Goal: Task Accomplishment & Management: Complete application form

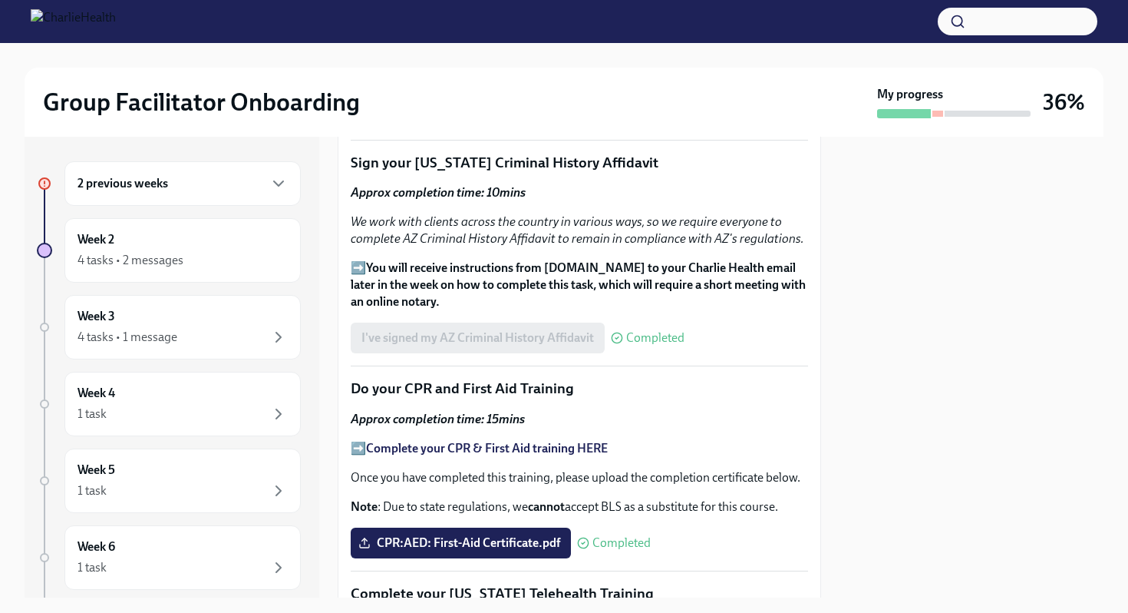
scroll to position [2035, 0]
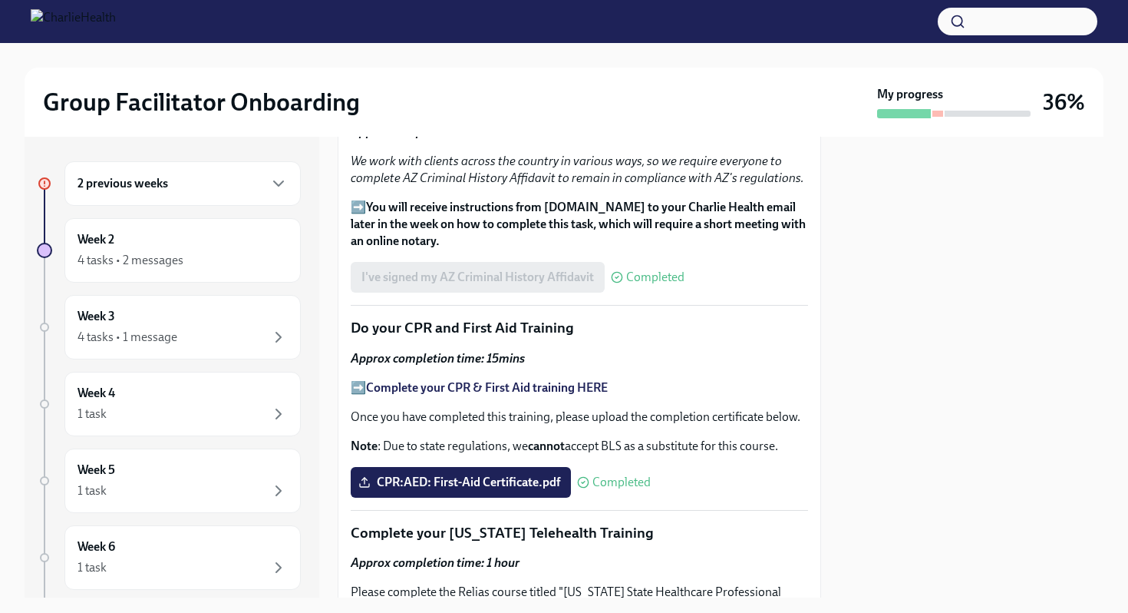
click at [150, 179] on h6 "2 previous weeks" at bounding box center [123, 183] width 91 height 17
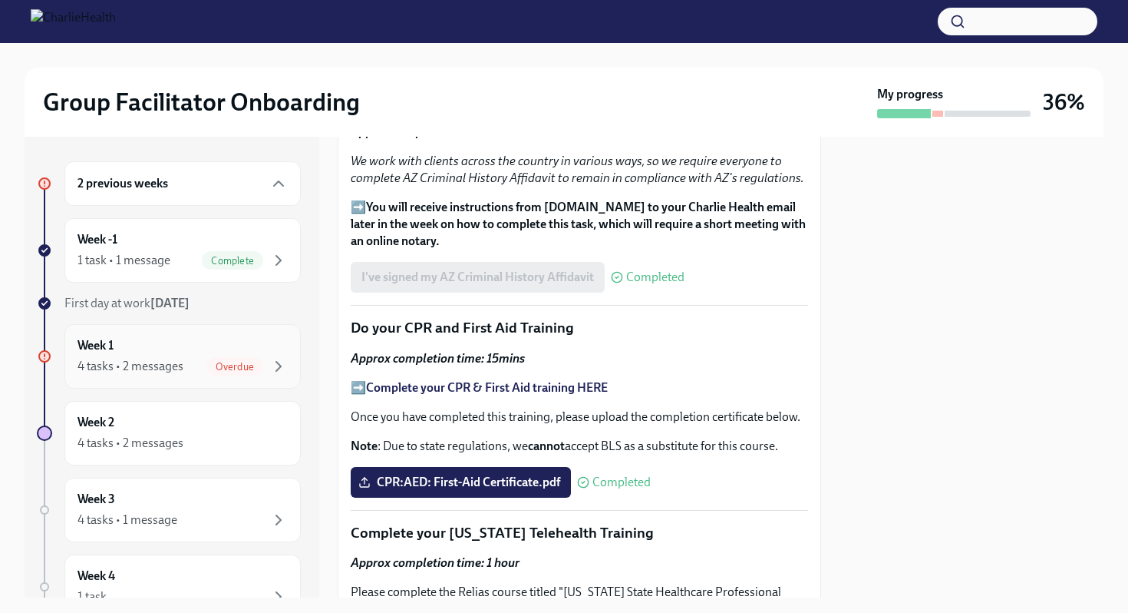
click at [182, 345] on div "Week 1 4 tasks • 2 messages Overdue" at bounding box center [183, 356] width 210 height 38
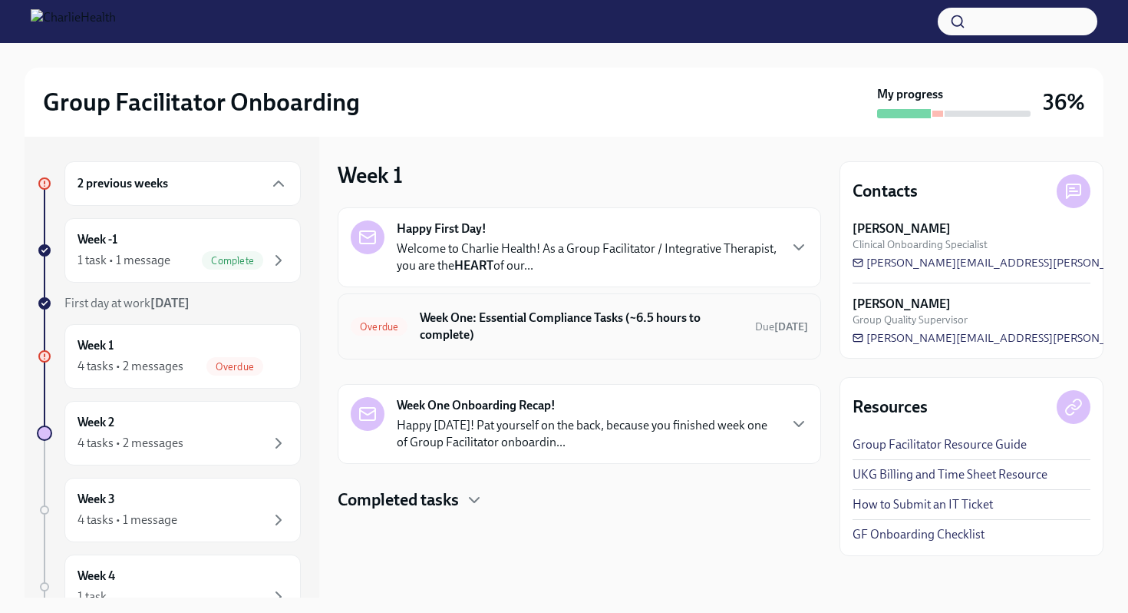
click at [487, 345] on div "Overdue Week One: Essential Compliance Tasks (~6.5 hours to complete) Due 3 day…" at bounding box center [579, 326] width 457 height 40
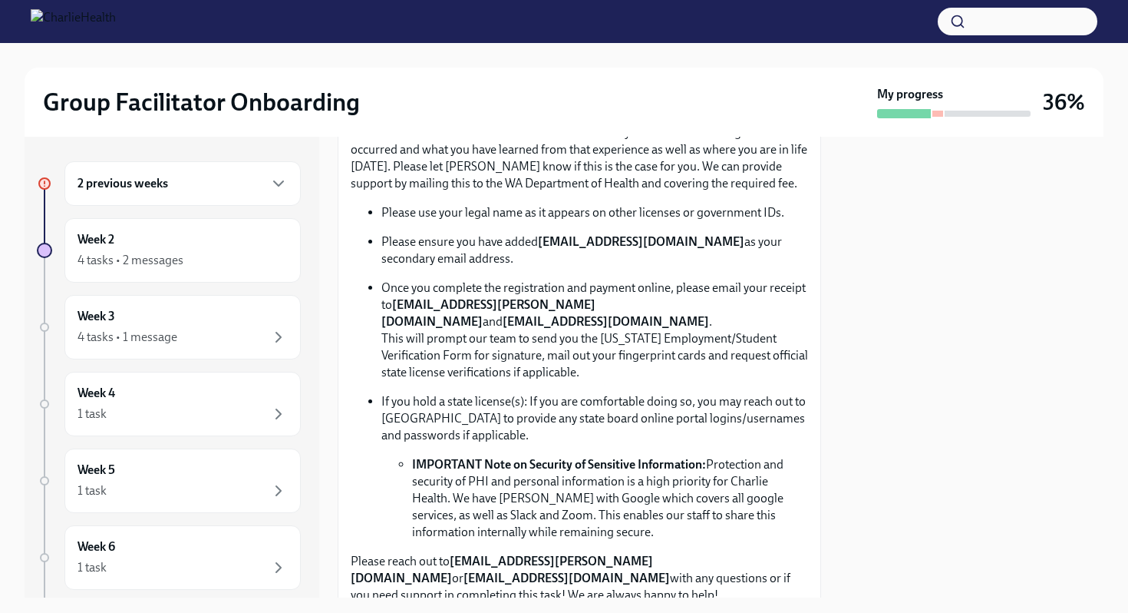
scroll to position [869, 0]
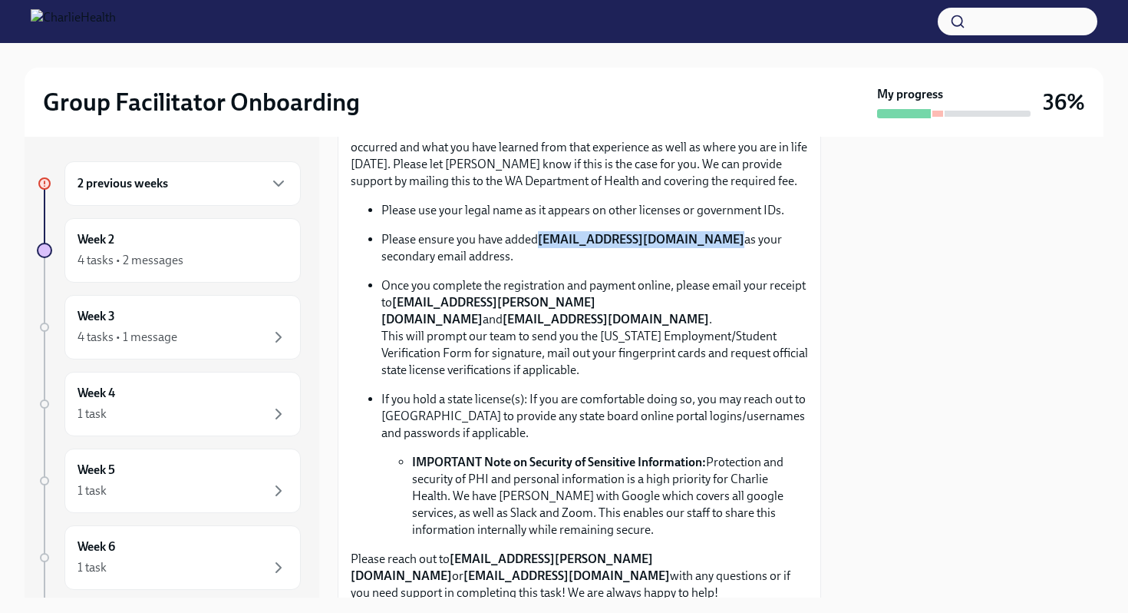
drag, startPoint x: 541, startPoint y: 242, endPoint x: 706, endPoint y: 243, distance: 165.0
click at [706, 244] on strong "[EMAIL_ADDRESS][DOMAIN_NAME]" at bounding box center [641, 239] width 206 height 15
copy strong "[EMAIL_ADDRESS][DOMAIN_NAME]"
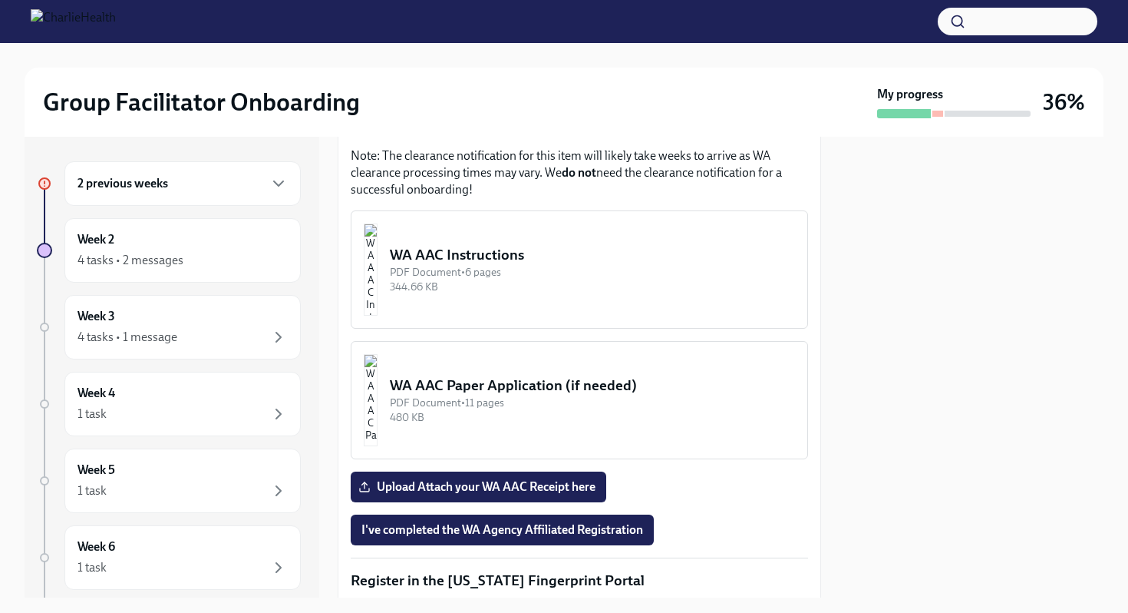
scroll to position [1332, 0]
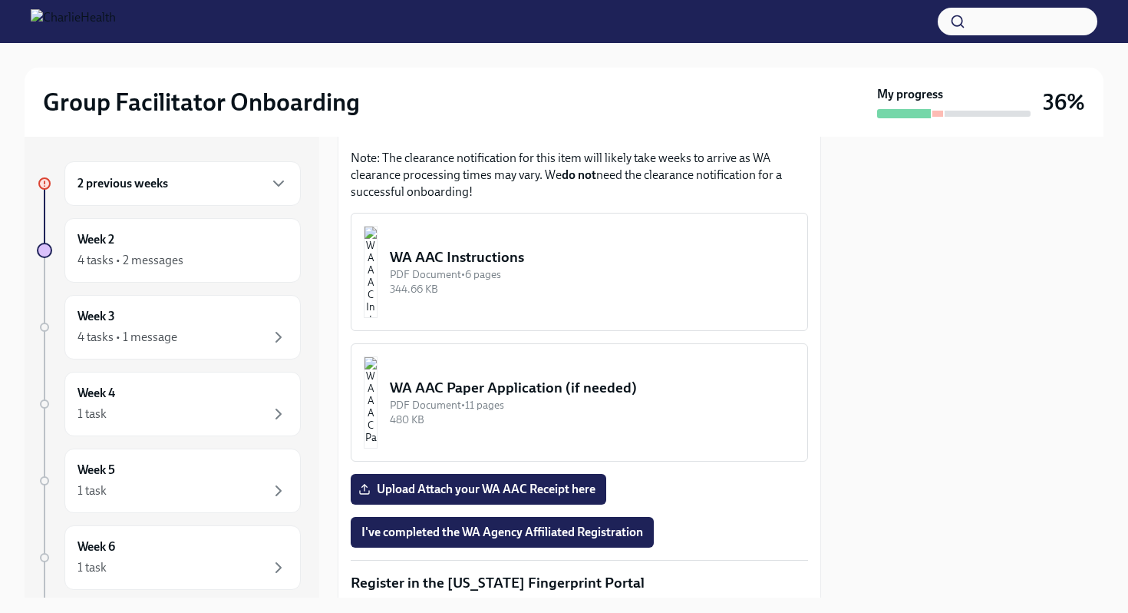
click at [378, 253] on img "button" at bounding box center [371, 272] width 14 height 92
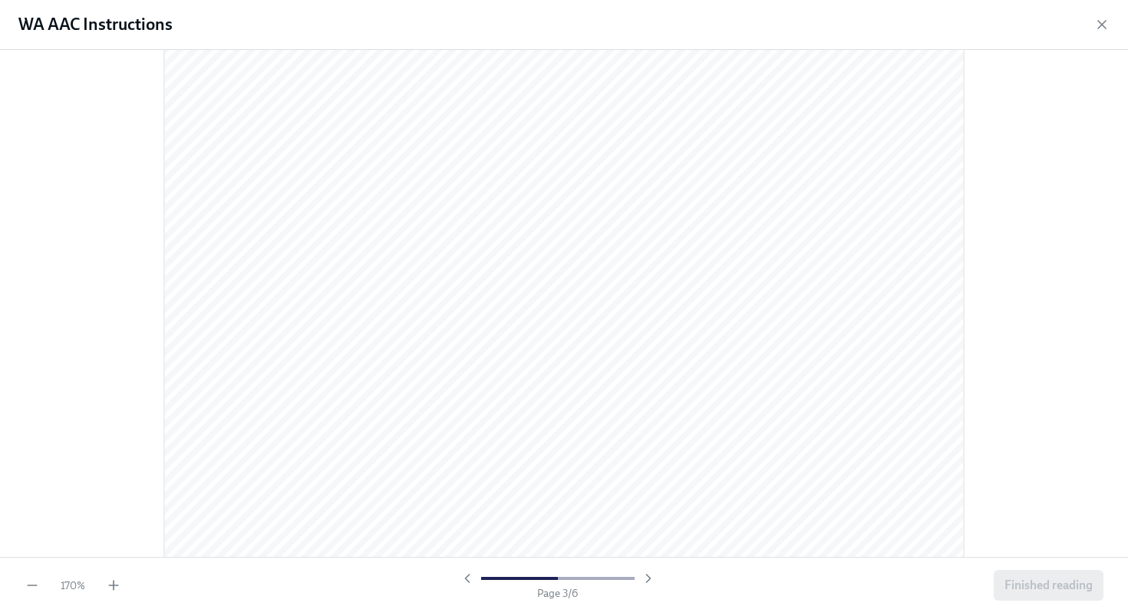
scroll to position [2494, 0]
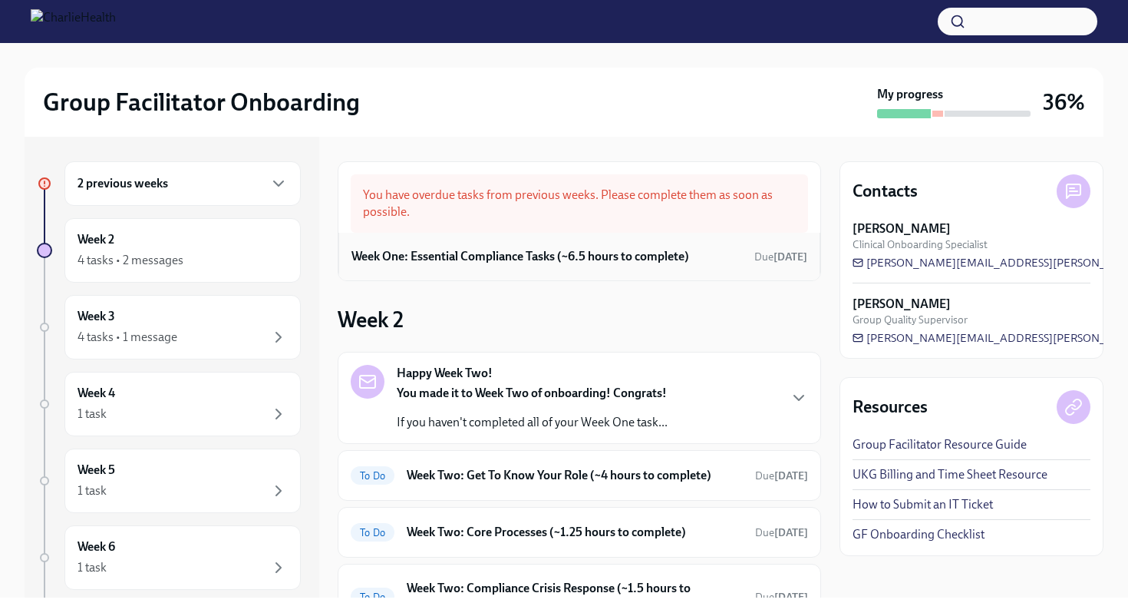
click at [655, 256] on h6 "Week One: Essential Compliance Tasks (~6.5 hours to complete)" at bounding box center [521, 256] width 338 height 17
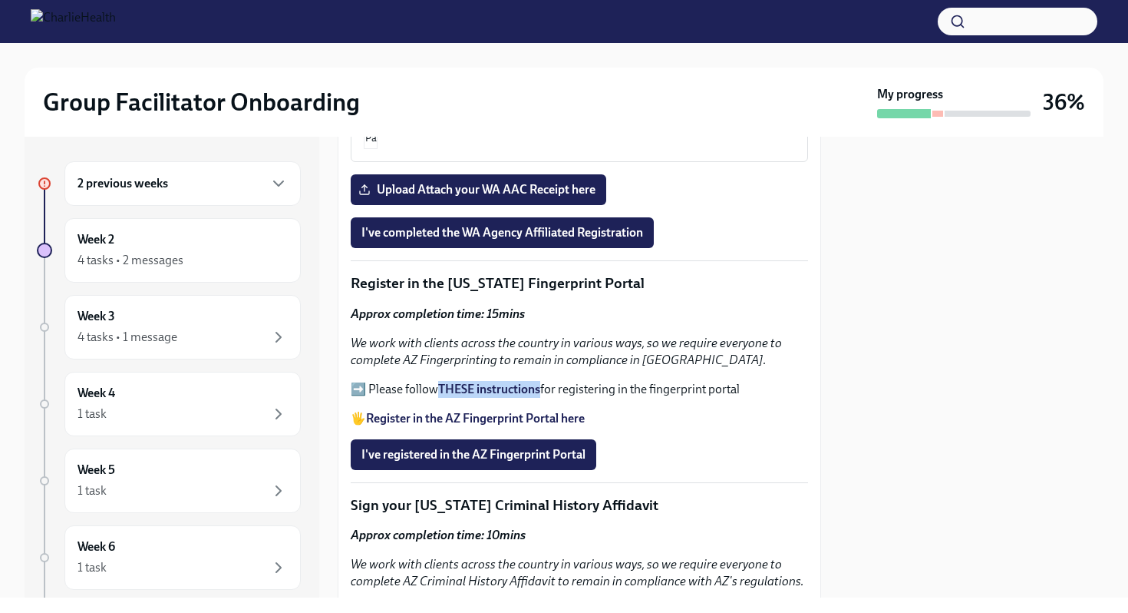
scroll to position [1643, 0]
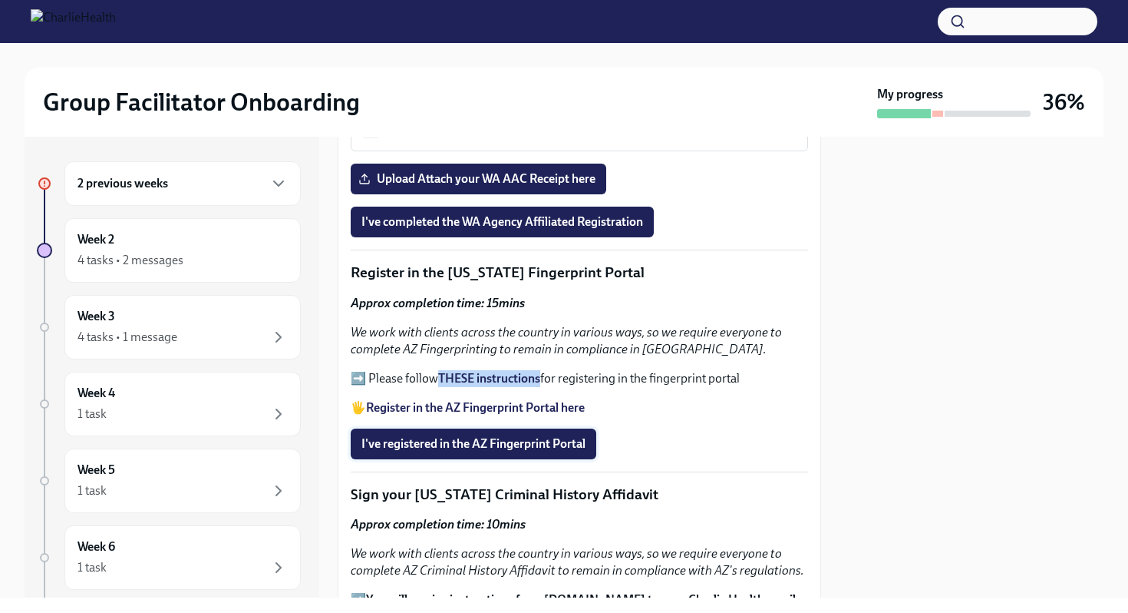
click at [540, 428] on button "I've registered in the AZ Fingerprint Portal" at bounding box center [474, 443] width 246 height 31
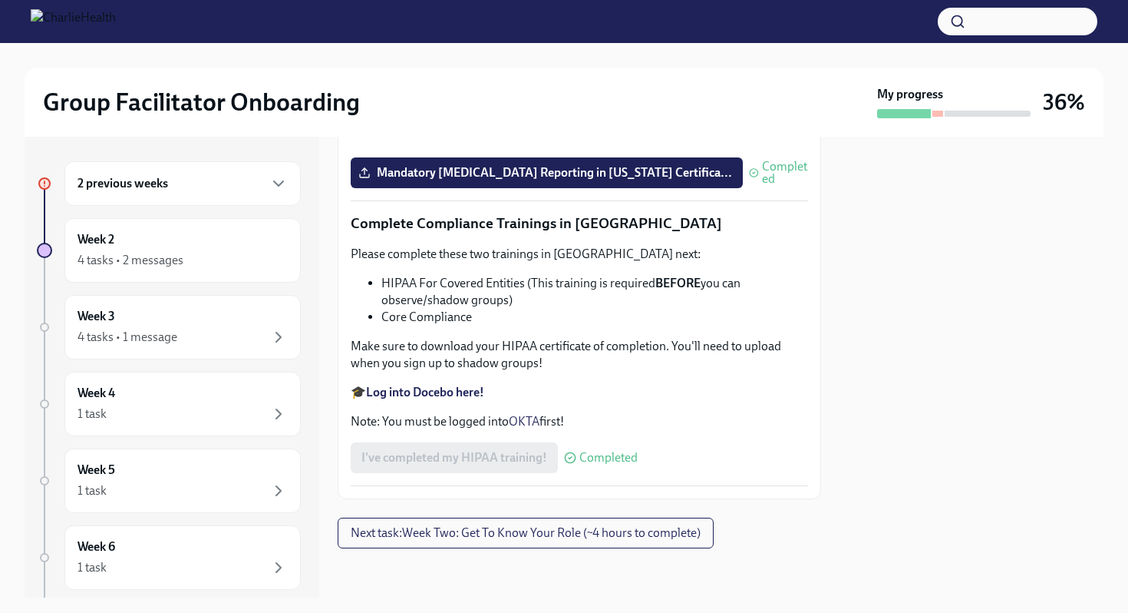
scroll to position [3603, 0]
click at [214, 426] on div "Week 4 1 task" at bounding box center [182, 403] width 236 height 64
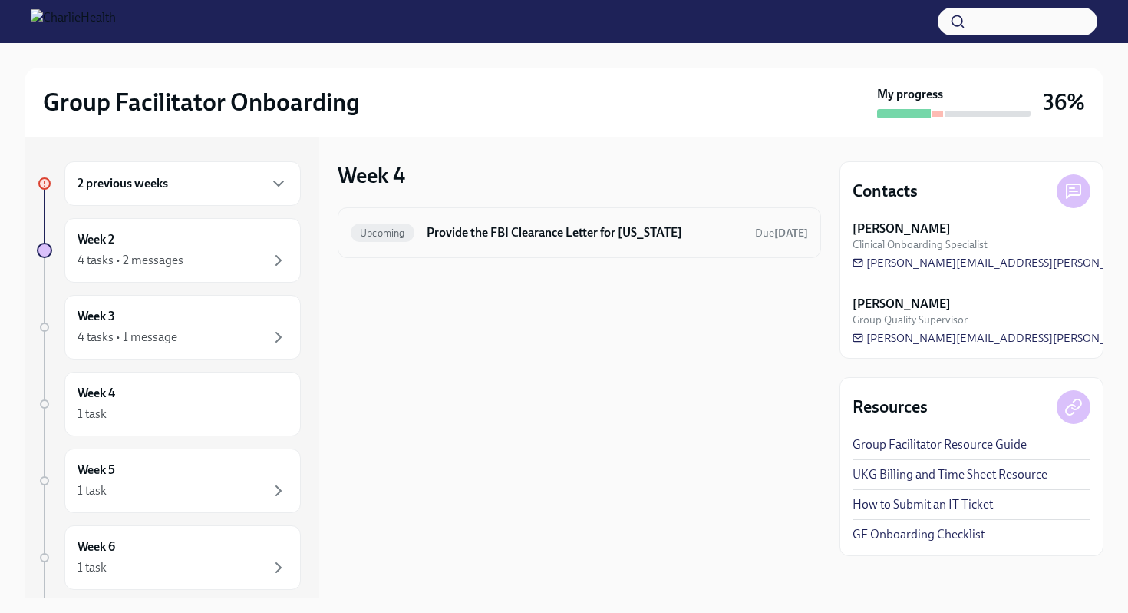
click at [507, 247] on div "Upcoming Provide the FBI Clearance Letter for [US_STATE] Due [DATE]" at bounding box center [580, 232] width 484 height 51
click at [140, 331] on div "4 tasks • 1 message" at bounding box center [128, 337] width 100 height 17
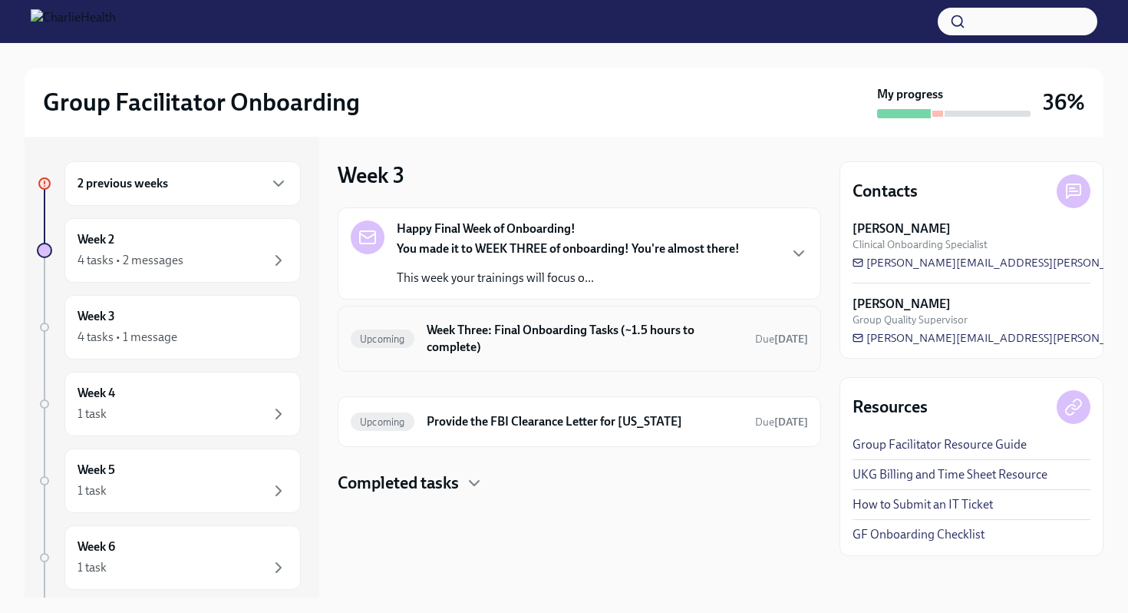
click at [487, 362] on div "Upcoming Week Three: Final Onboarding Tasks (~1.5 hours to complete) Due [DATE]" at bounding box center [580, 338] width 484 height 66
click at [487, 356] on div "Upcoming Week Three: Final Onboarding Tasks (~1.5 hours to complete) Due [DATE]" at bounding box center [579, 339] width 457 height 40
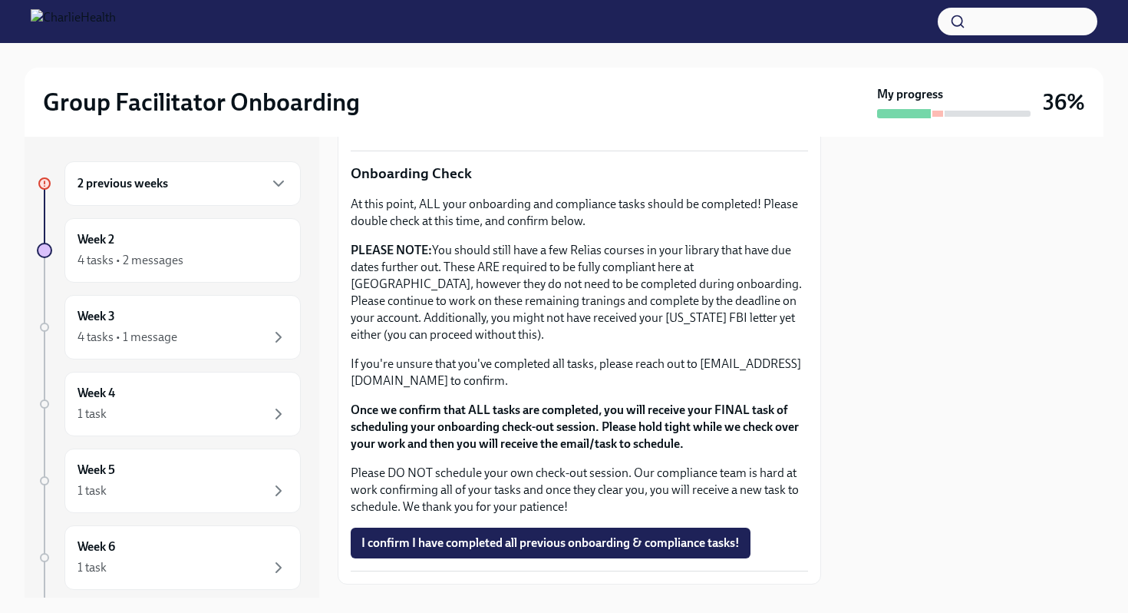
scroll to position [1201, 0]
click at [199, 391] on div "Week 4 1 task" at bounding box center [183, 404] width 210 height 38
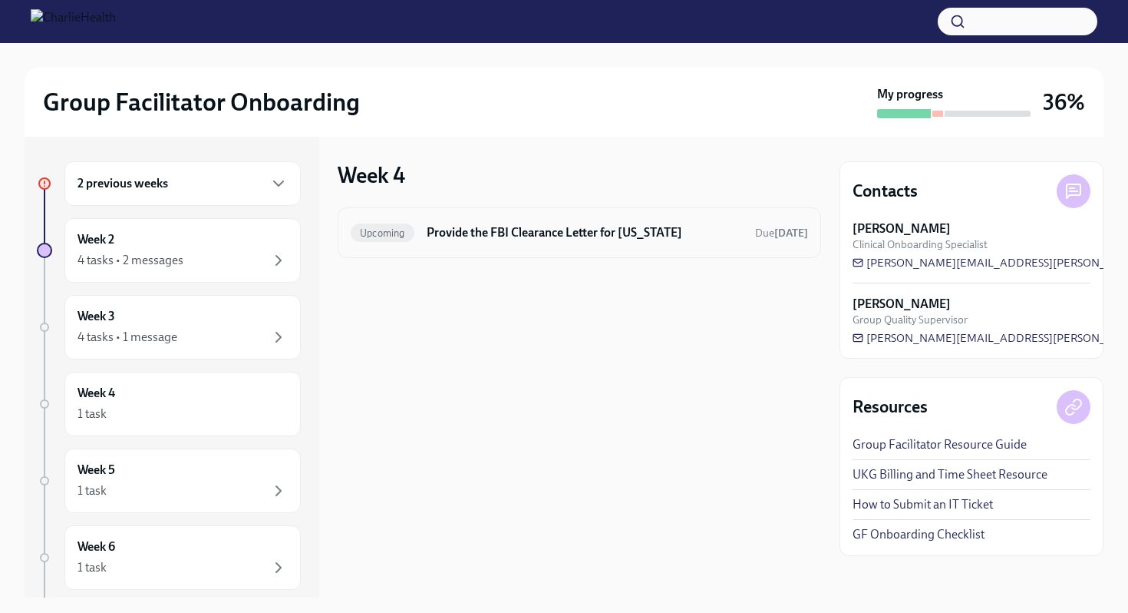
click at [438, 249] on div "Upcoming Provide the FBI Clearance Letter for [US_STATE] Due [DATE]" at bounding box center [580, 232] width 484 height 51
click at [523, 243] on div "Upcoming Provide the FBI Clearance Letter for [US_STATE] Due [DATE]" at bounding box center [579, 232] width 457 height 25
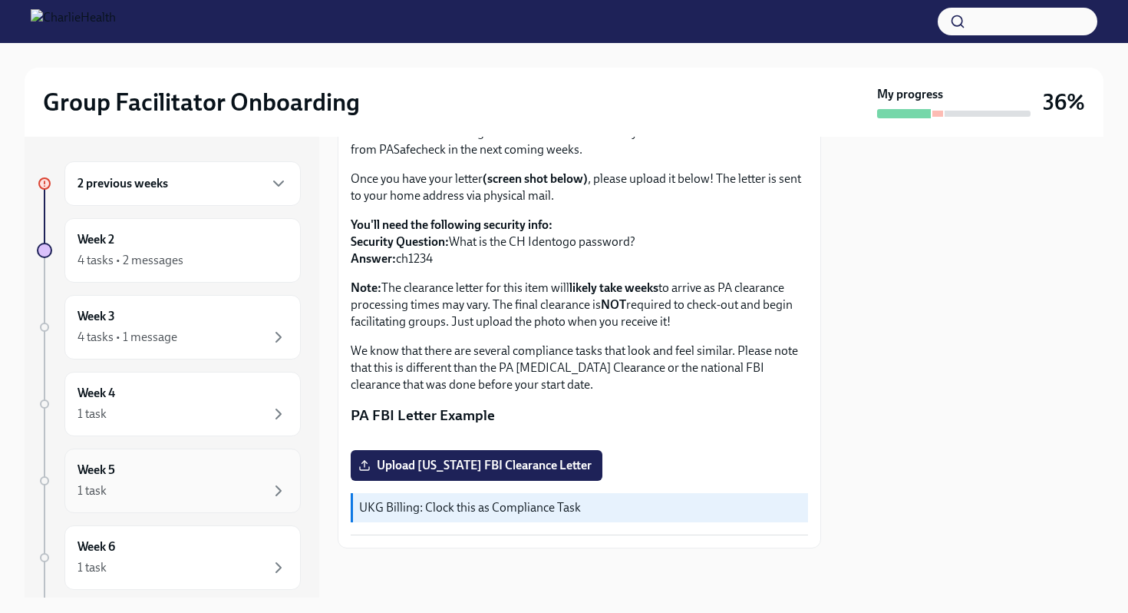
scroll to position [83, 0]
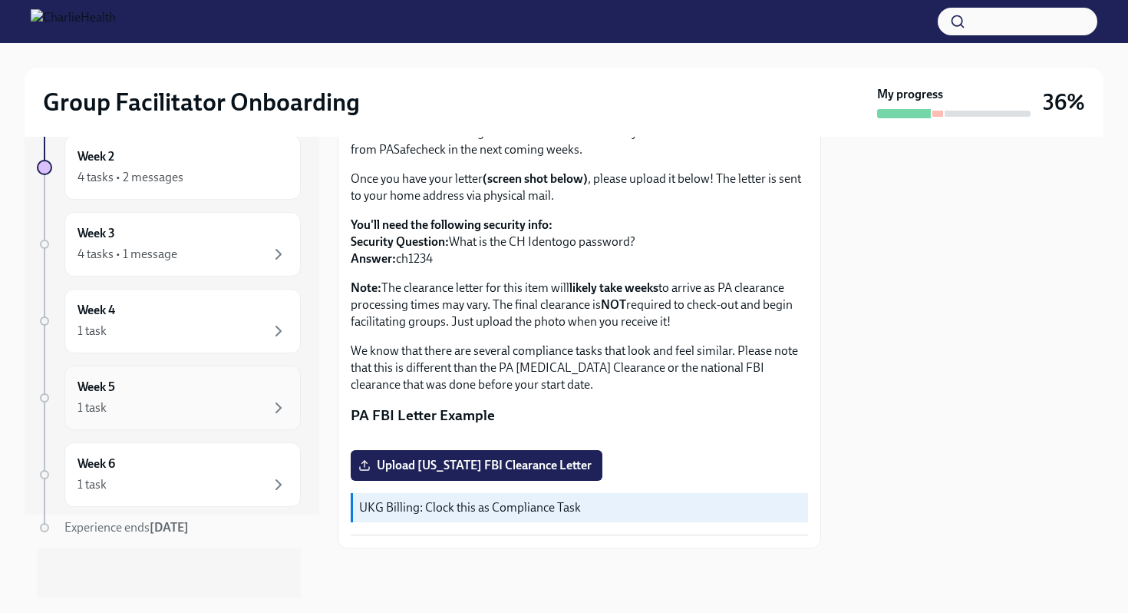
click at [203, 415] on div "1 task" at bounding box center [183, 407] width 210 height 18
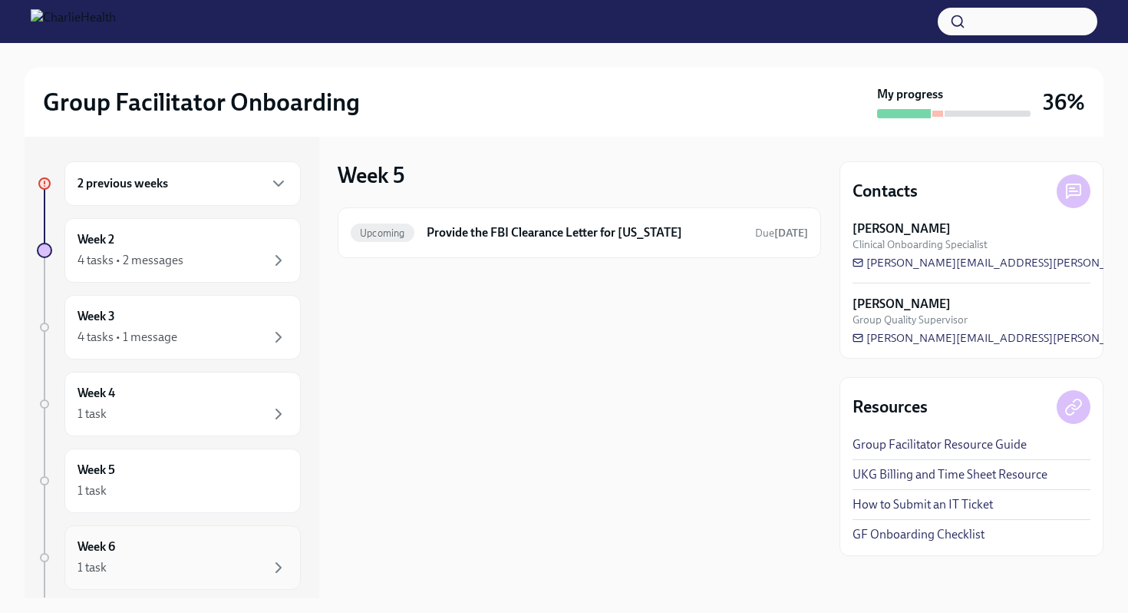
click at [181, 531] on div "Week 6 1 task" at bounding box center [182, 557] width 236 height 64
click at [178, 348] on div "Week 3 4 tasks • 1 message" at bounding box center [182, 327] width 236 height 64
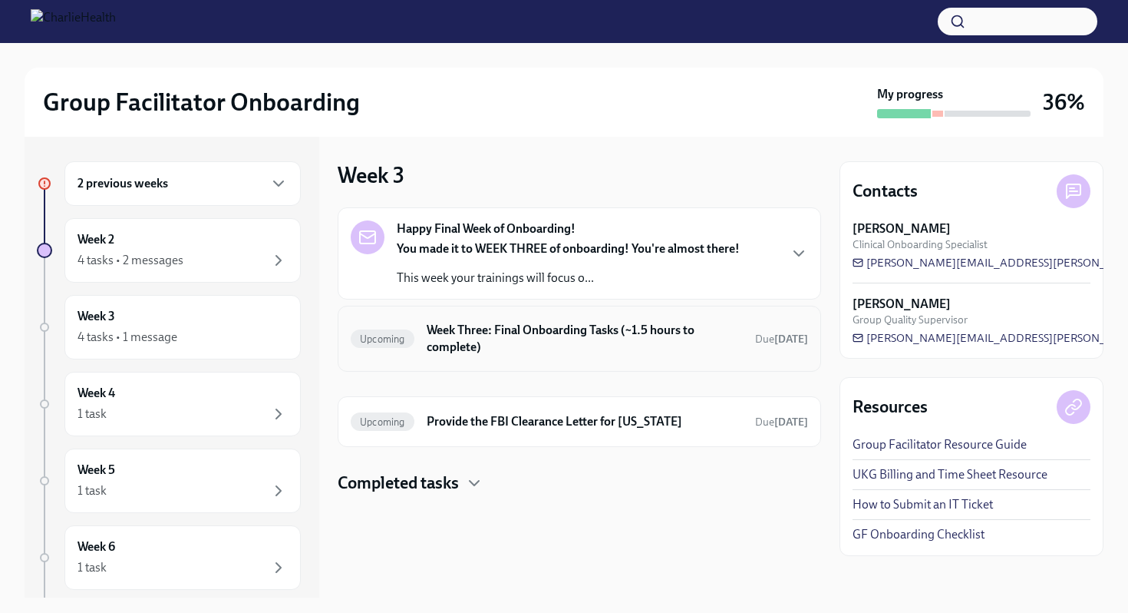
click at [481, 348] on h6 "Week Three: Final Onboarding Tasks (~1.5 hours to complete)" at bounding box center [585, 339] width 316 height 34
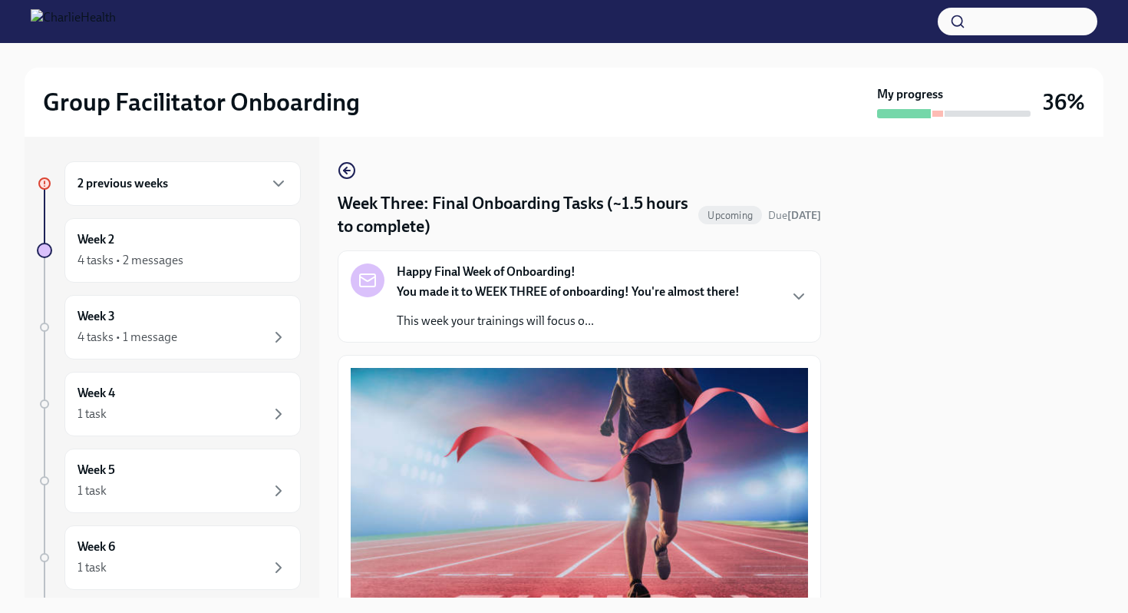
scroll to position [824, 0]
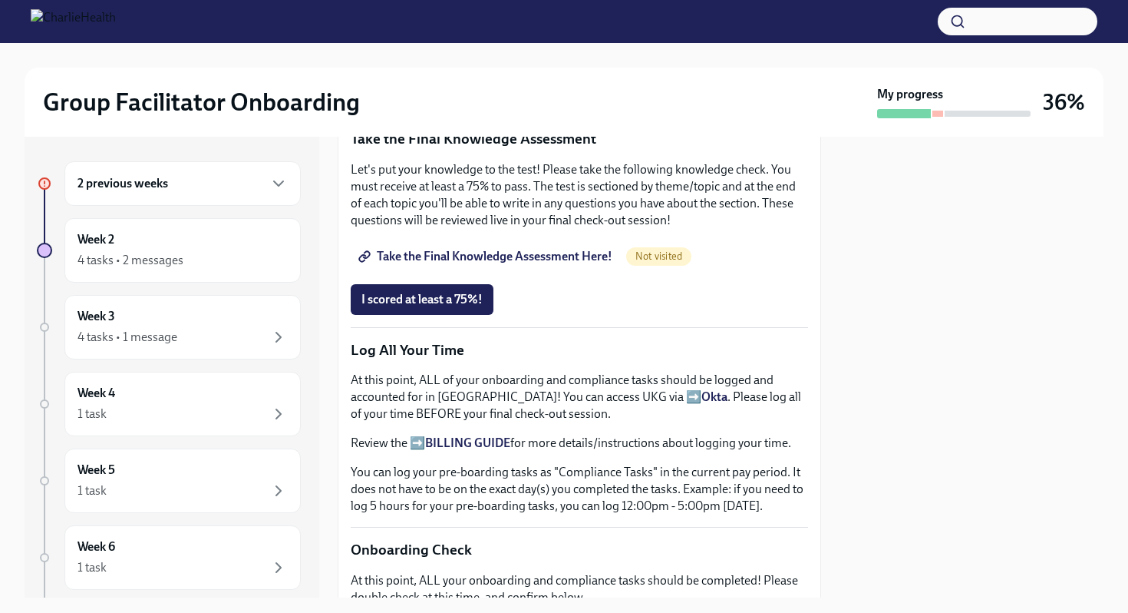
click at [490, 250] on span "Take the Final Knowledge Assessment Here!" at bounding box center [487, 256] width 251 height 15
